Goal: Information Seeking & Learning: Learn about a topic

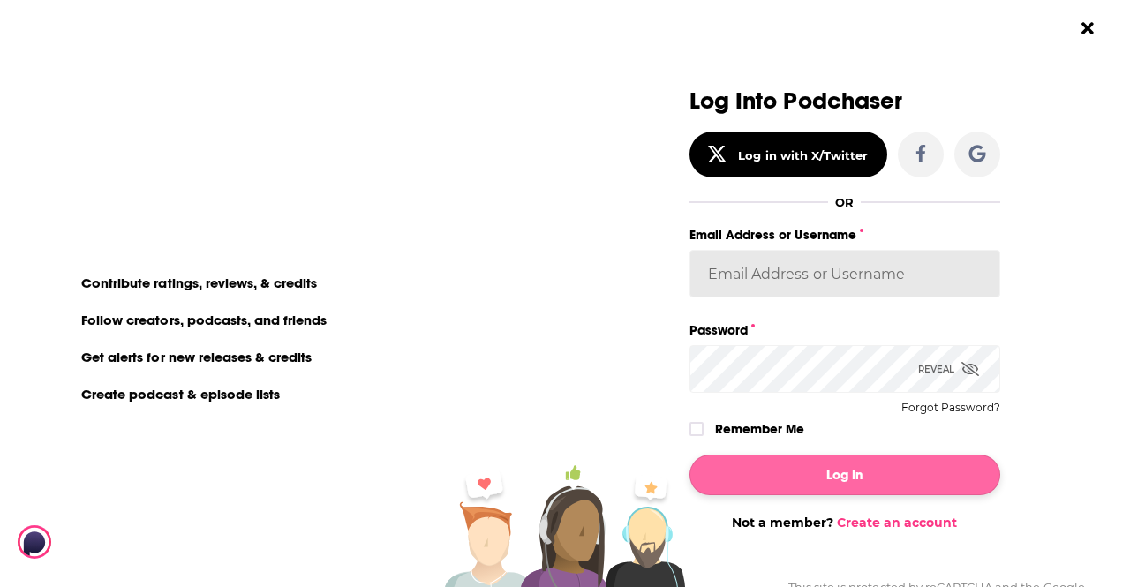
type input "hannahnewlon"
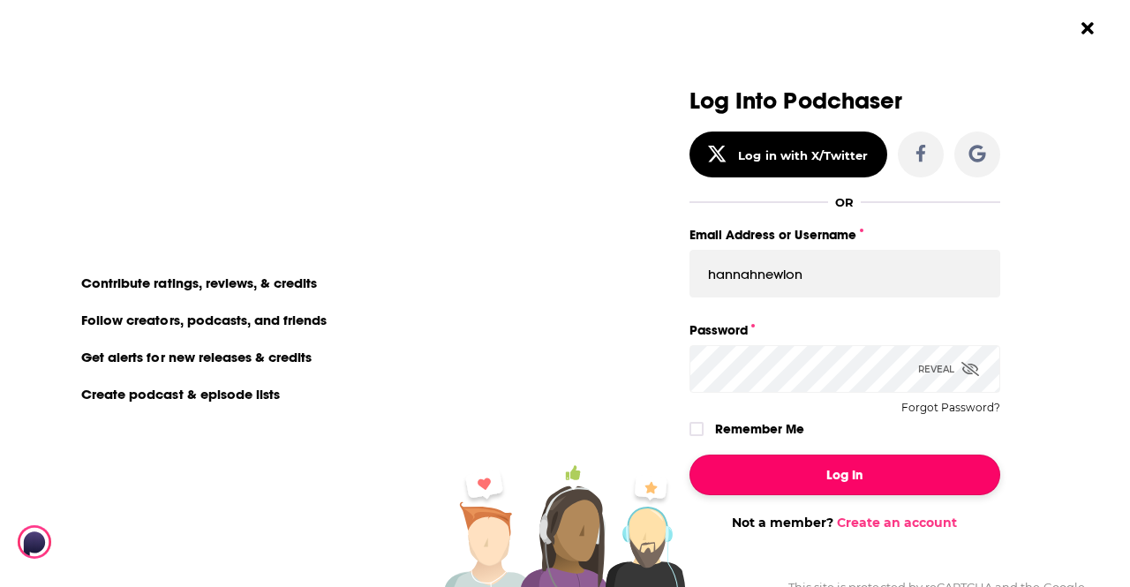
click at [859, 487] on button "Log In" at bounding box center [845, 475] width 311 height 41
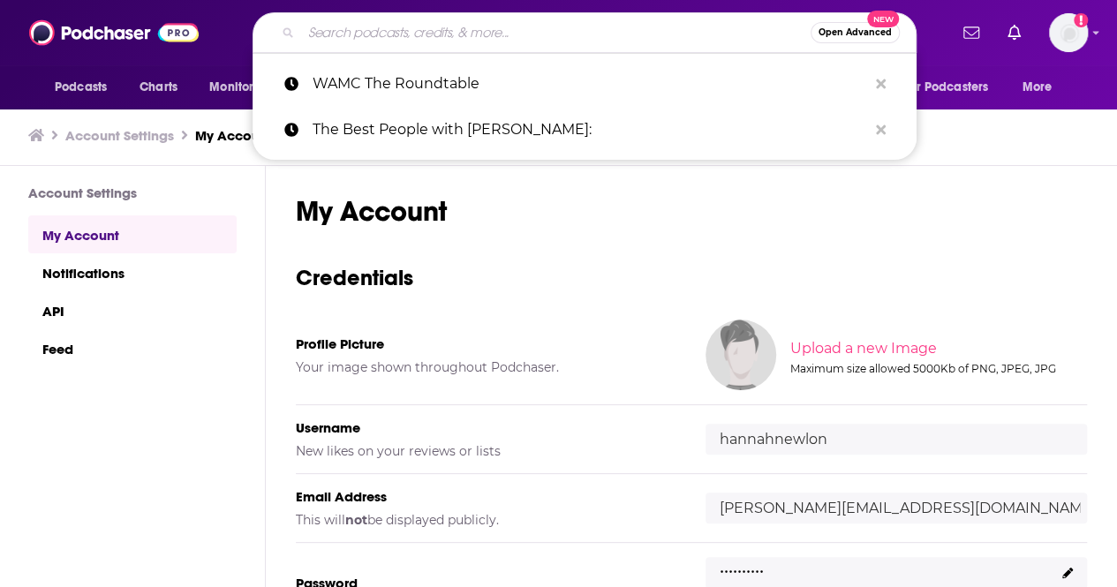
click at [369, 19] on input "Search podcasts, credits, & more..." at bounding box center [556, 33] width 510 height 28
paste input "https://podcasts.apple.com/us/podcast/what-if-we-get-it-right/id1773809532"
type input "https://podcasts.apple.com/us/podcast/what-if-we-get-it-right/id1773809532"
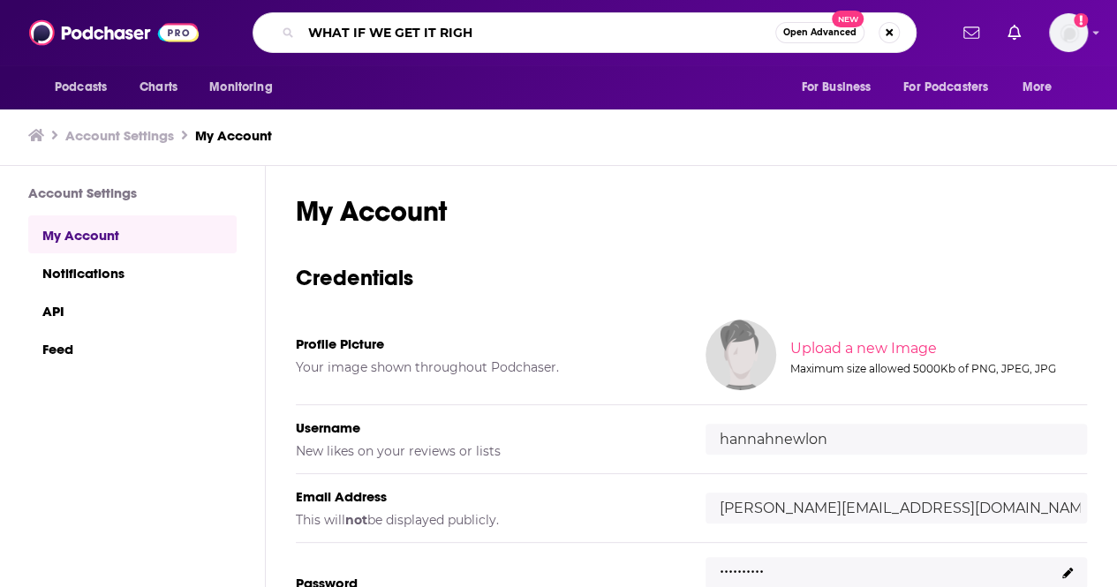
type input "WHAT IF WE GET IT RIGHT"
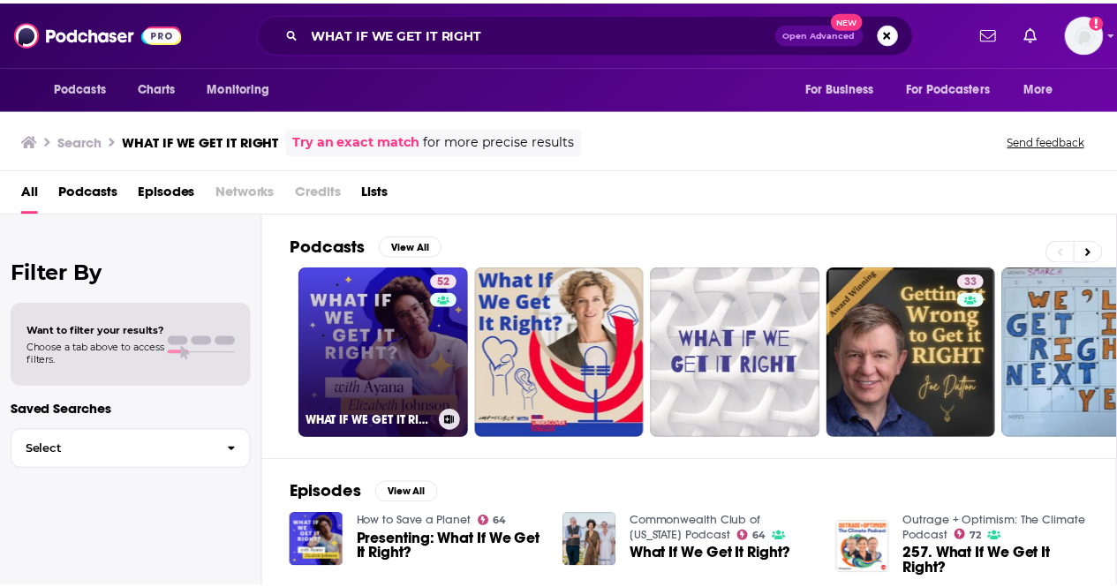
scroll to position [194, 0]
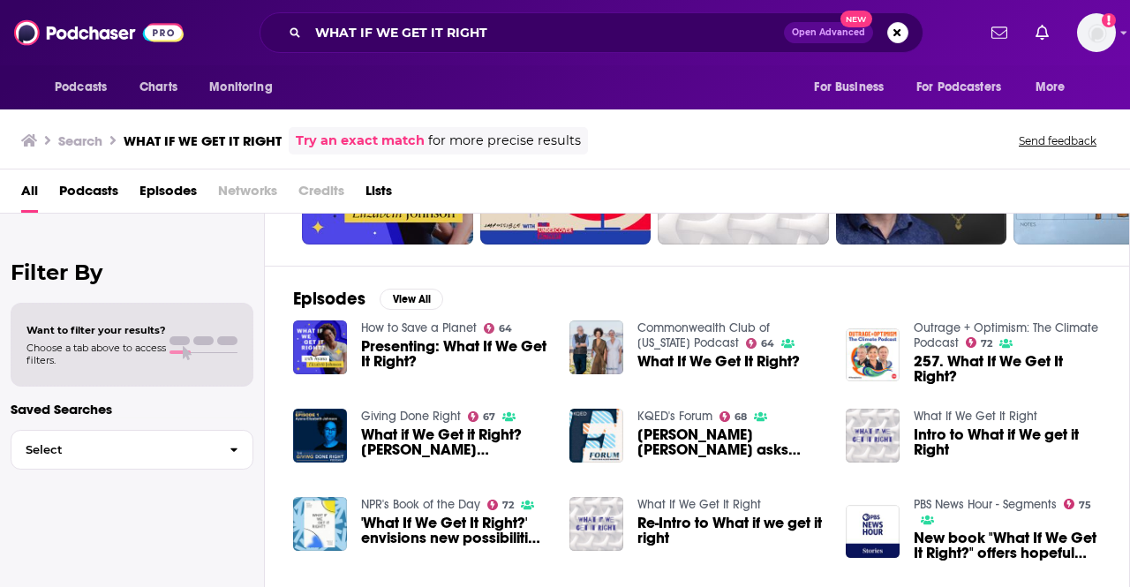
click at [378, 349] on span "Presenting: What If We Get It Right?" at bounding box center [454, 354] width 187 height 30
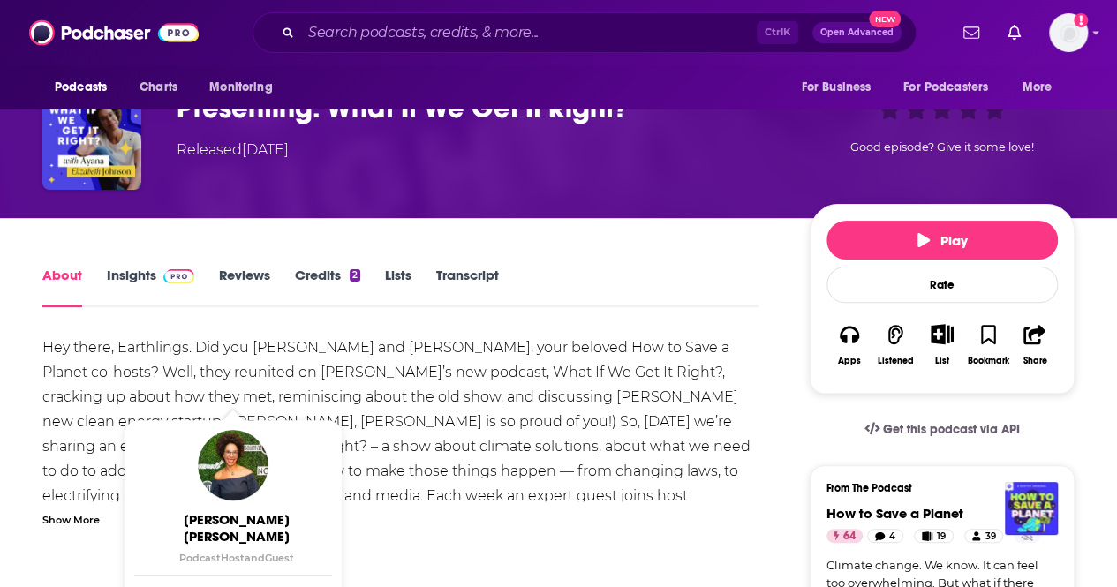
scroll to position [82, 0]
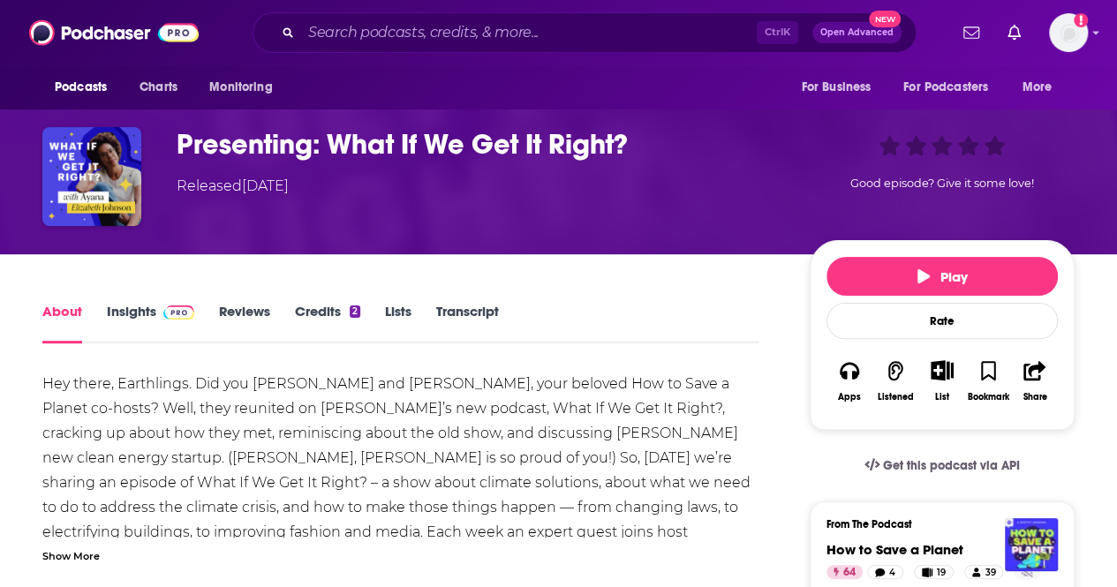
click at [152, 314] on link "Insights" at bounding box center [150, 323] width 87 height 41
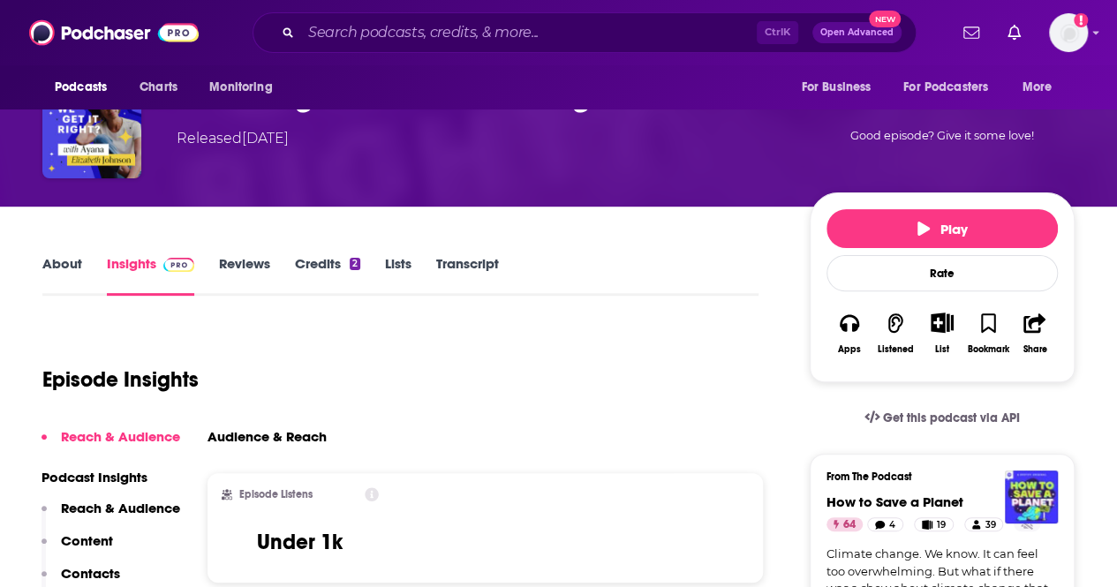
scroll to position [102, 0]
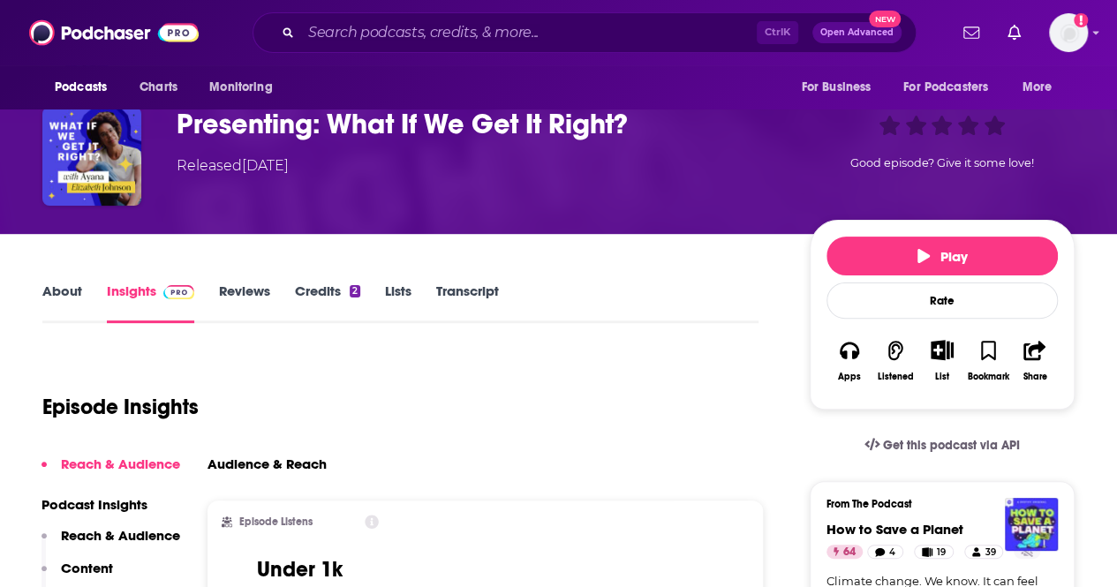
click at [258, 295] on link "Reviews" at bounding box center [244, 303] width 51 height 41
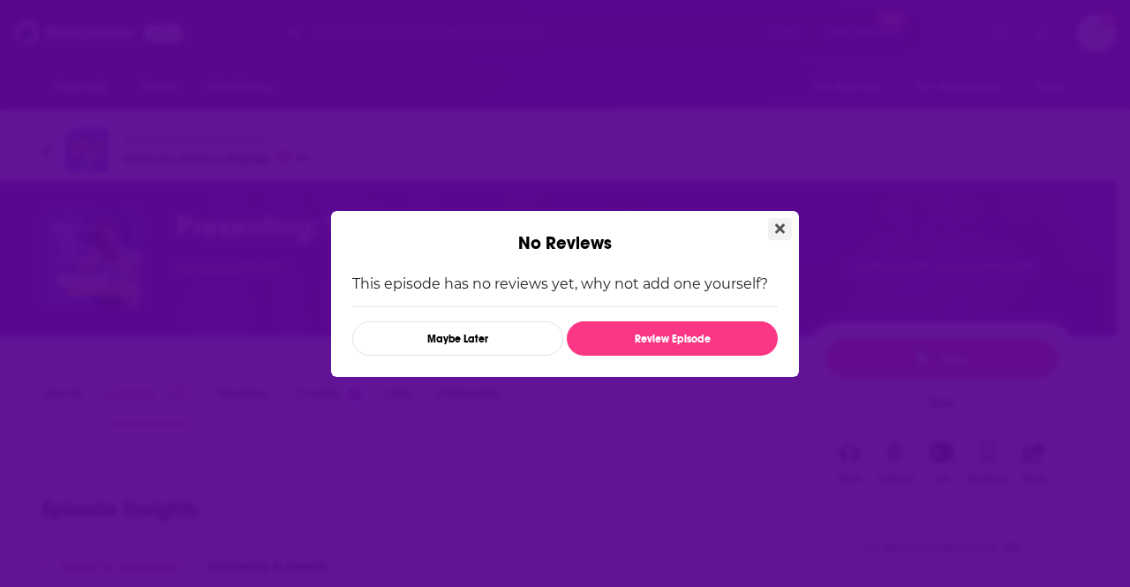
click at [776, 231] on icon "Close" at bounding box center [780, 229] width 10 height 14
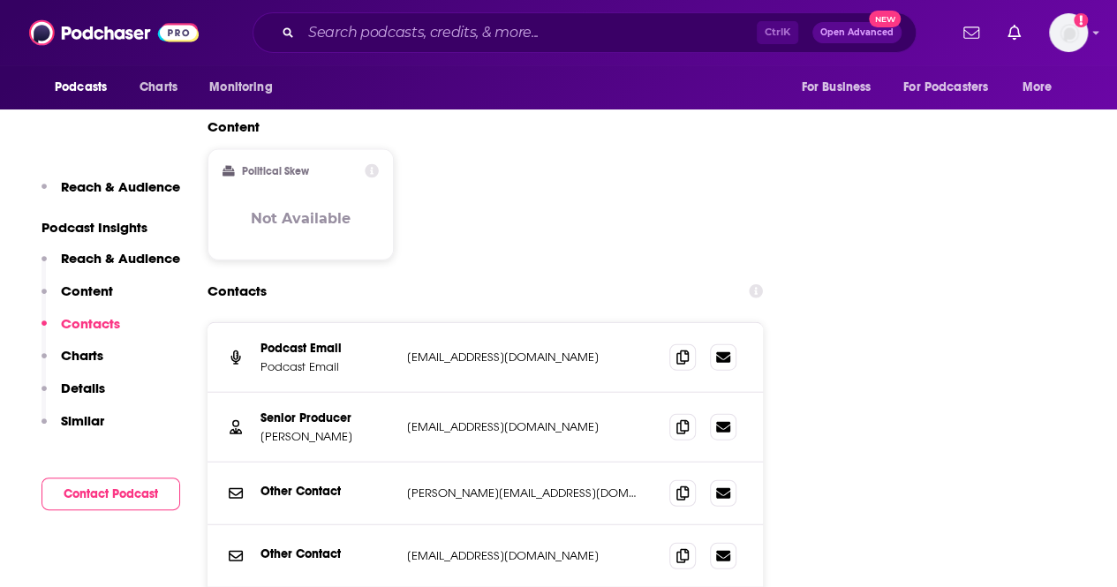
scroll to position [1908, 0]
drag, startPoint x: 374, startPoint y: 299, endPoint x: 261, endPoint y: 302, distance: 113.1
click at [261, 410] on p "Senior Producer" at bounding box center [327, 417] width 132 height 15
copy p "Senior Producer"
drag, startPoint x: 377, startPoint y: 322, endPoint x: 258, endPoint y: 321, distance: 119.2
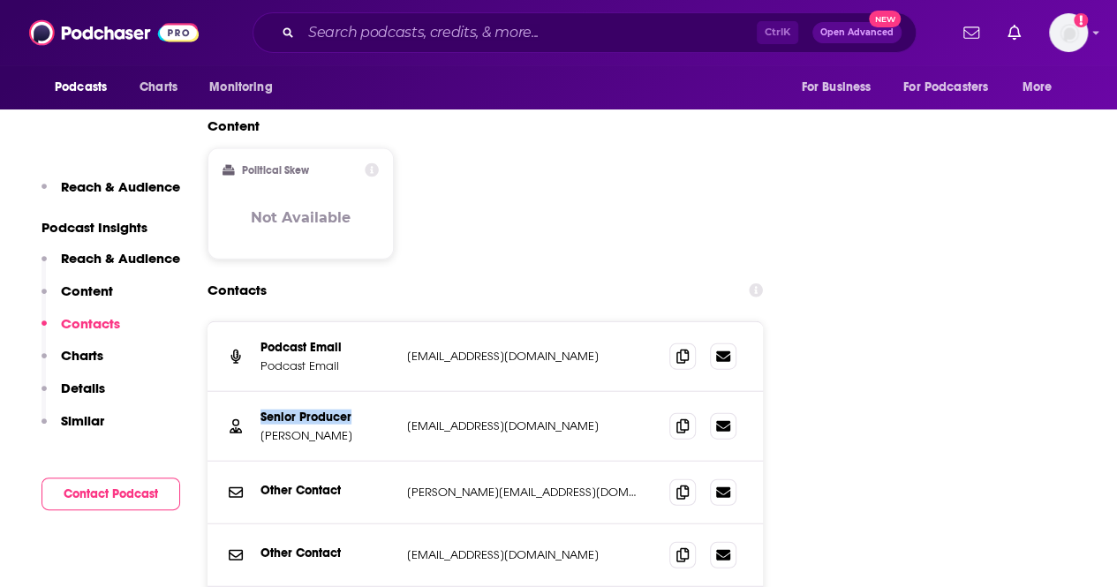
click at [258, 392] on div "Senior Producer Lauren Silverman lauren@gimletmedia.com lauren@gimletmedia.com" at bounding box center [485, 427] width 555 height 70
copy p "Lauren Silverman"
click at [687, 419] on icon at bounding box center [682, 426] width 12 height 14
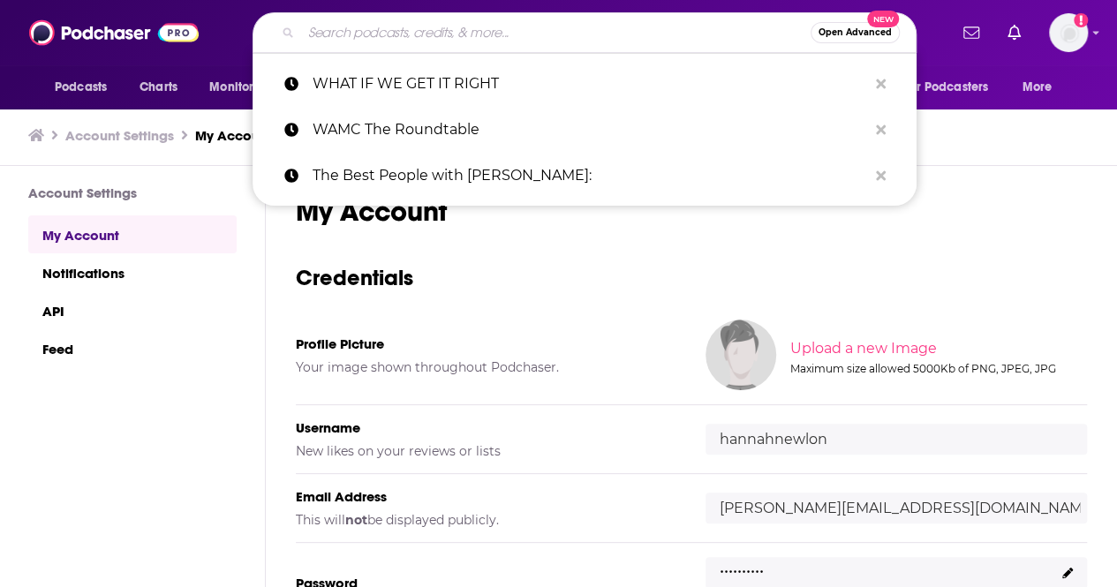
click at [437, 33] on input "Search podcasts, credits, & more..." at bounding box center [556, 33] width 510 height 28
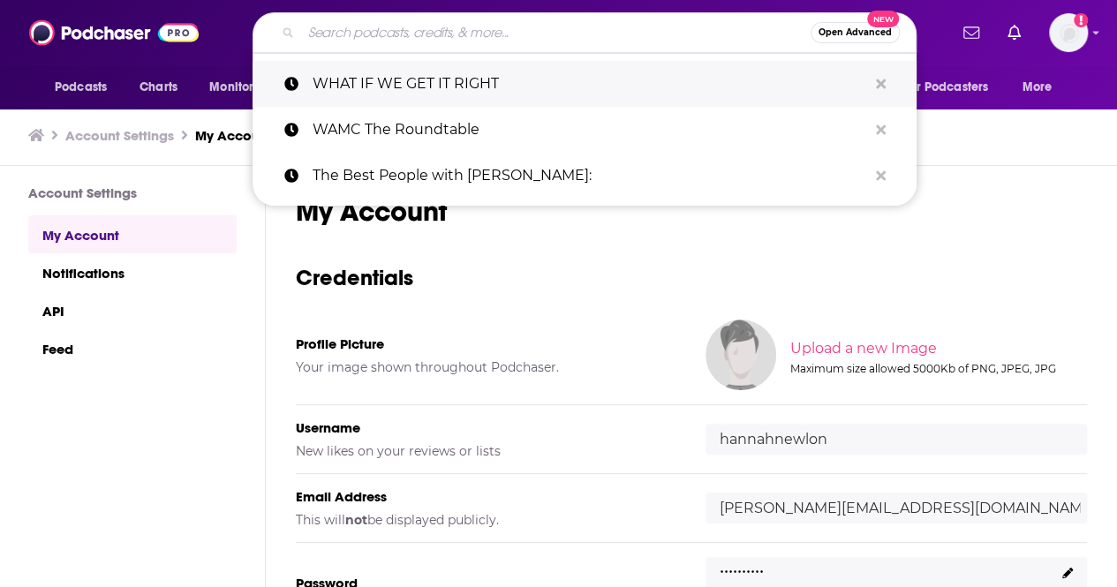
click at [461, 85] on p "WHAT IF WE GET IT RIGHT" at bounding box center [590, 84] width 555 height 46
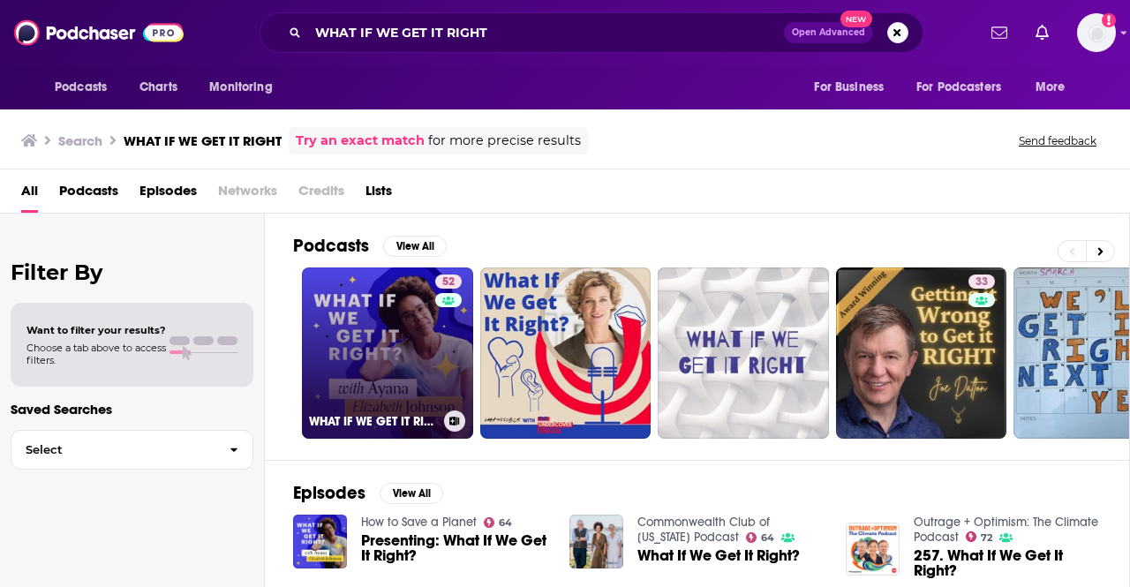
click at [415, 344] on link "52 WHAT IF WE GET IT RIGHT?" at bounding box center [387, 353] width 171 height 171
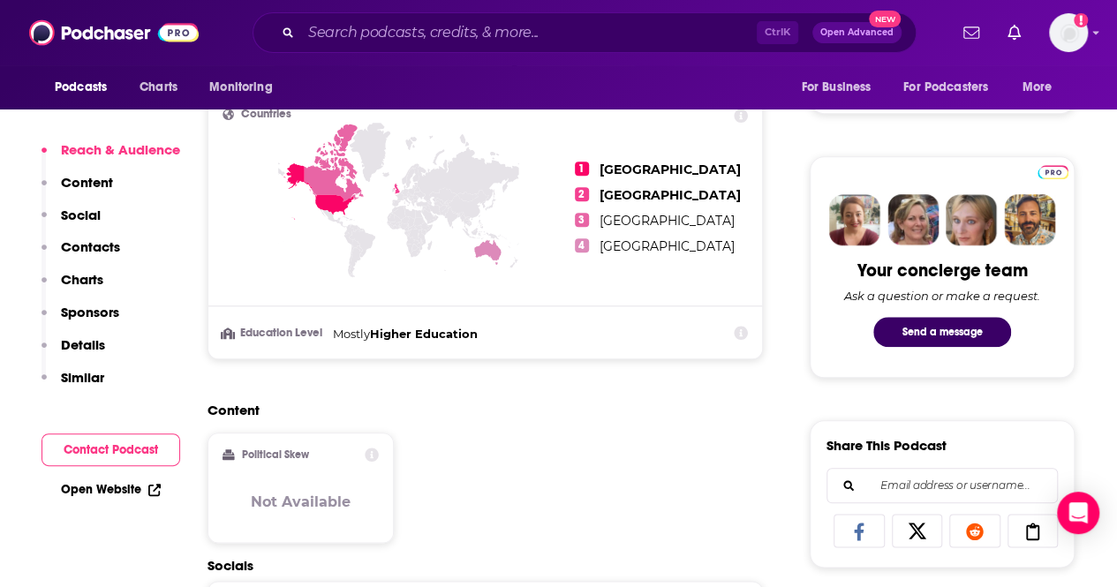
scroll to position [753, 0]
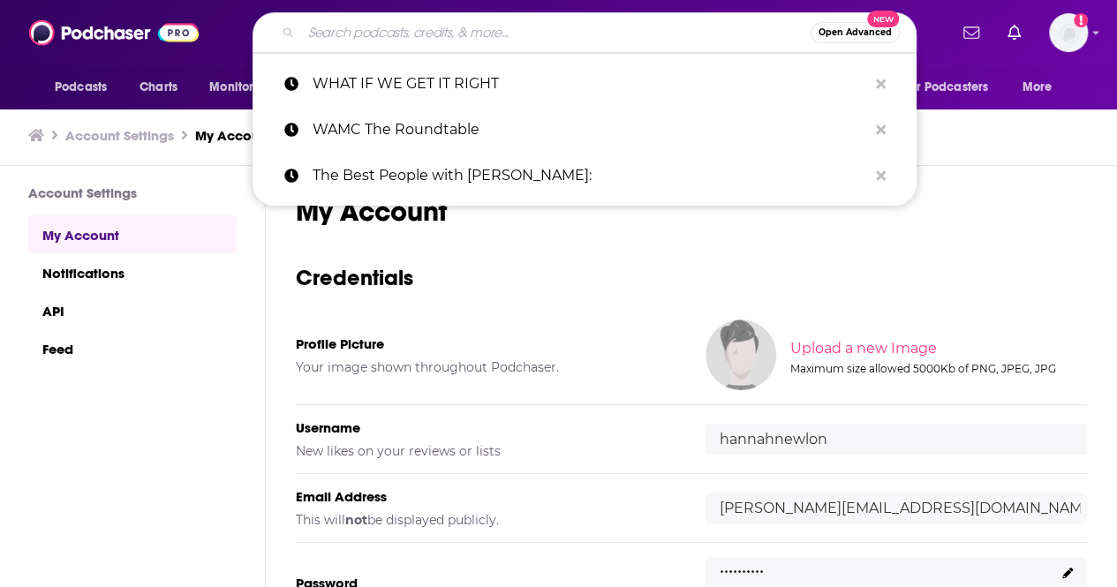
click at [394, 43] on input "Search podcasts, credits, & more..." at bounding box center [556, 33] width 510 height 28
paste input "Women, Earth & Eco-Justice, a Brown Moon Podcast"
type input "Women, Earth & Eco-Justice, a Brown Moon Podcast"
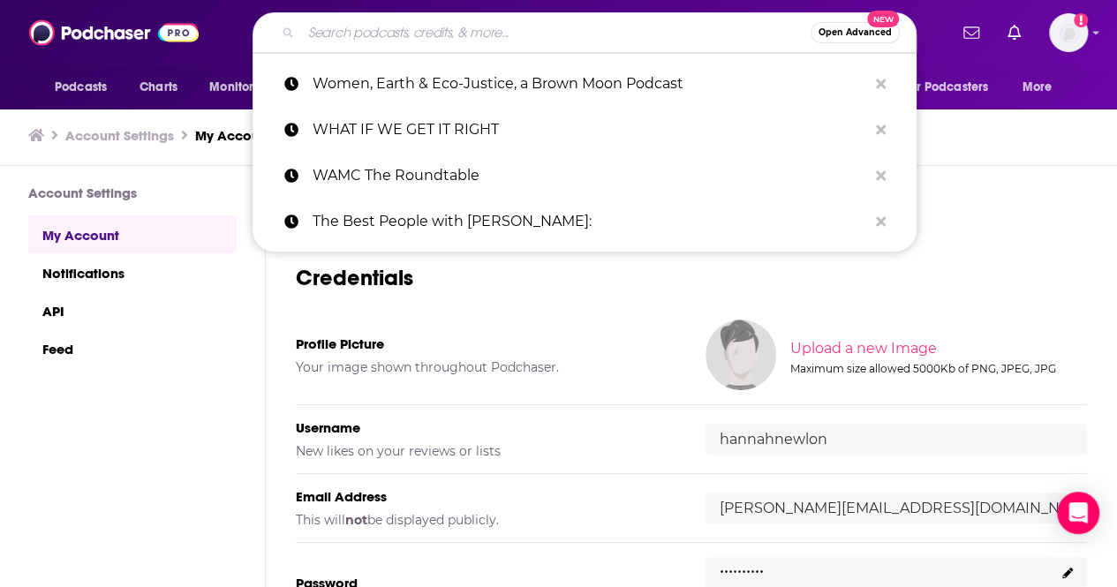
click at [427, 42] on input "Search podcasts, credits, & more..." at bounding box center [556, 33] width 510 height 28
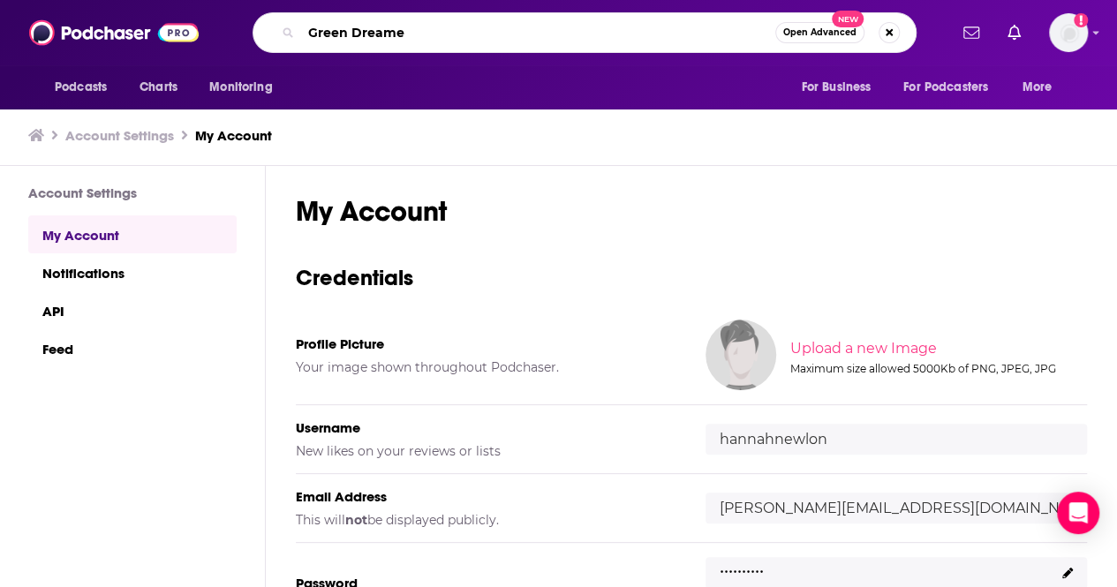
type input "Green Dreamer"
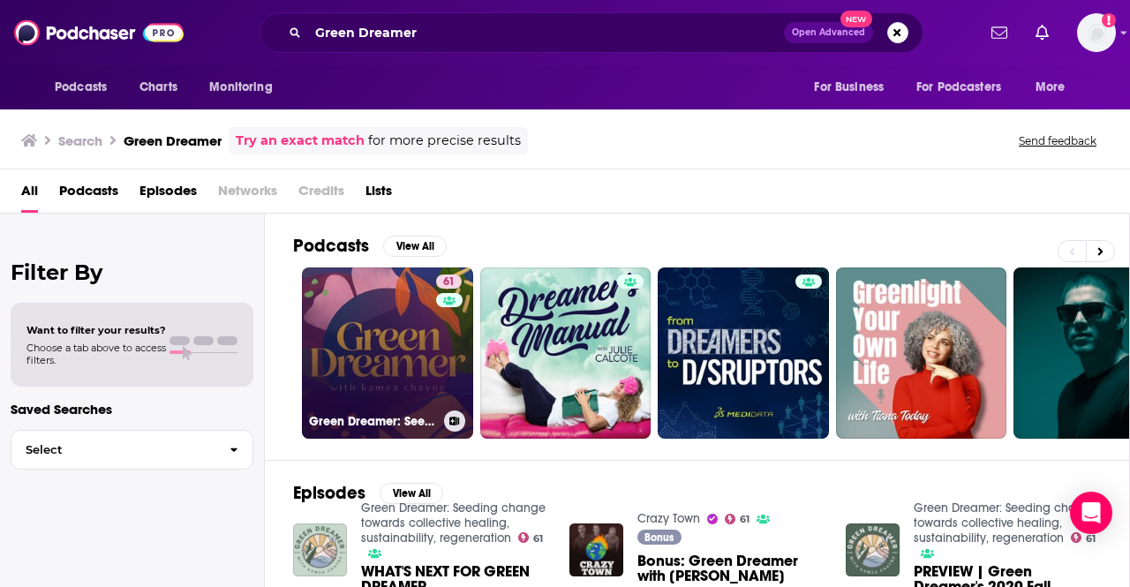
click at [365, 346] on link "61 Green Dreamer: Seeding change towards collective healing, sustainability, re…" at bounding box center [387, 353] width 171 height 171
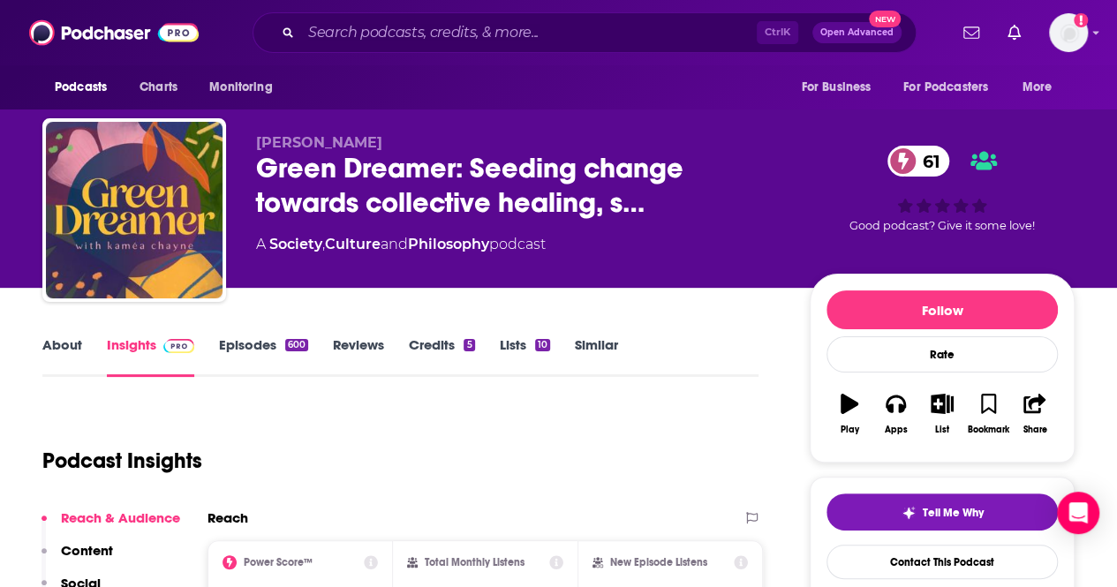
click at [407, 5] on div "Podcasts Charts Monitoring Ctrl K Open Advanced New For Business For Podcasters…" at bounding box center [558, 32] width 1117 height 65
click at [434, 23] on input "Search podcasts, credits, & more..." at bounding box center [529, 33] width 456 height 28
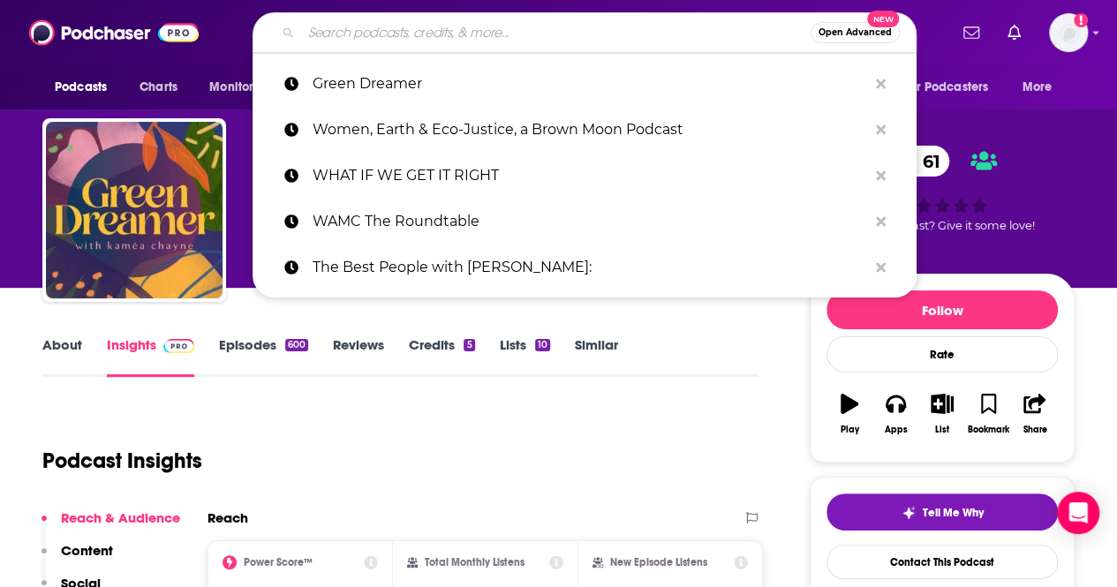
paste input "The Climate Conscious Podcast"
type input "The Climate Conscious Podcast"
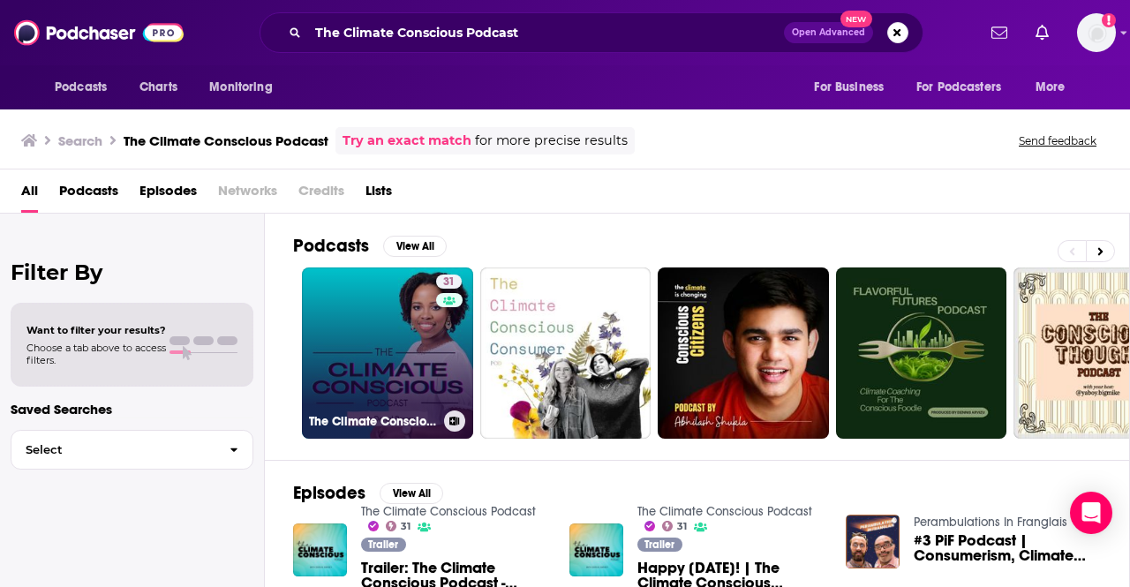
click at [438, 315] on div "31" at bounding box center [451, 343] width 30 height 136
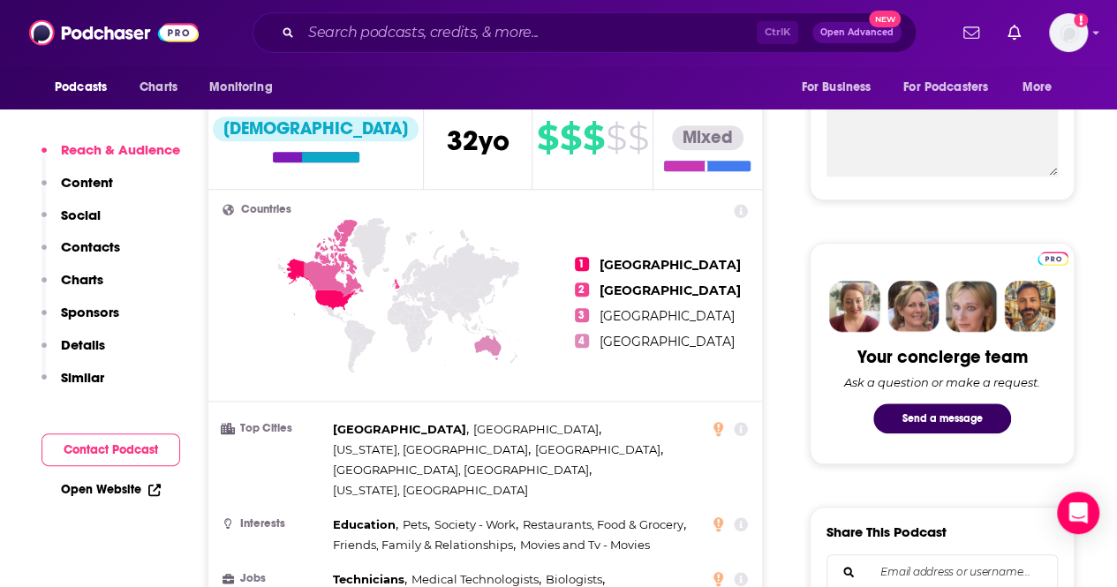
scroll to position [667, 0]
click at [596, 218] on ul "1 [GEOGRAPHIC_DATA] 2 [GEOGRAPHIC_DATA] 3 [GEOGRAPHIC_DATA] 4 [GEOGRAPHIC_DATA]" at bounding box center [661, 302] width 173 height 198
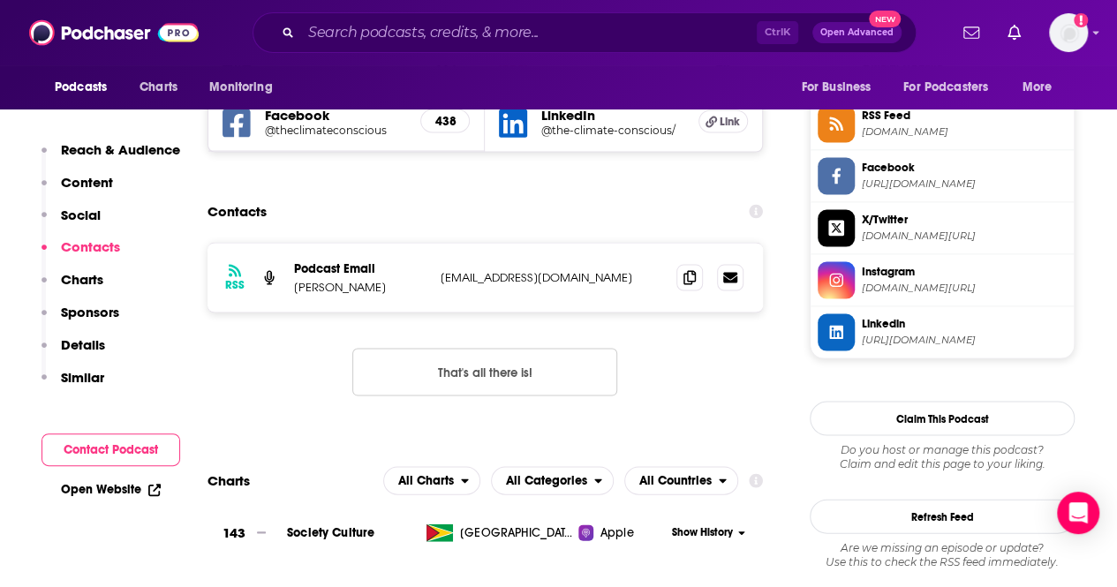
scroll to position [1614, 0]
